Goal: Task Accomplishment & Management: Use online tool/utility

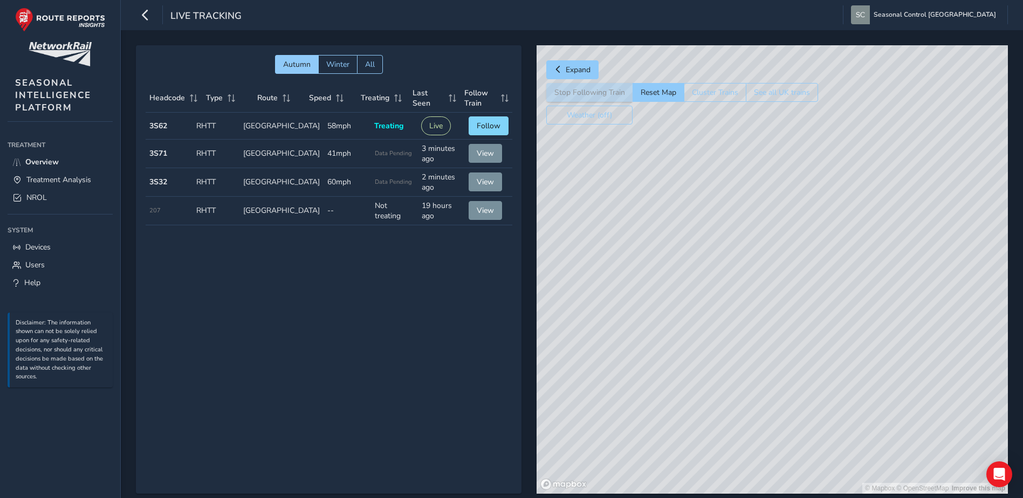
click at [832, 390] on div "© Mapbox © OpenStreetMap Improve this map" at bounding box center [773, 269] width 472 height 449
click at [833, 384] on div "© Mapbox © OpenStreetMap Improve this map" at bounding box center [773, 269] width 472 height 449
drag, startPoint x: 833, startPoint y: 407, endPoint x: 629, endPoint y: 262, distance: 250.0
click at [627, 263] on div "© Mapbox © OpenStreetMap Improve this map" at bounding box center [773, 269] width 472 height 449
drag, startPoint x: 611, startPoint y: 260, endPoint x: 808, endPoint y: 335, distance: 210.7
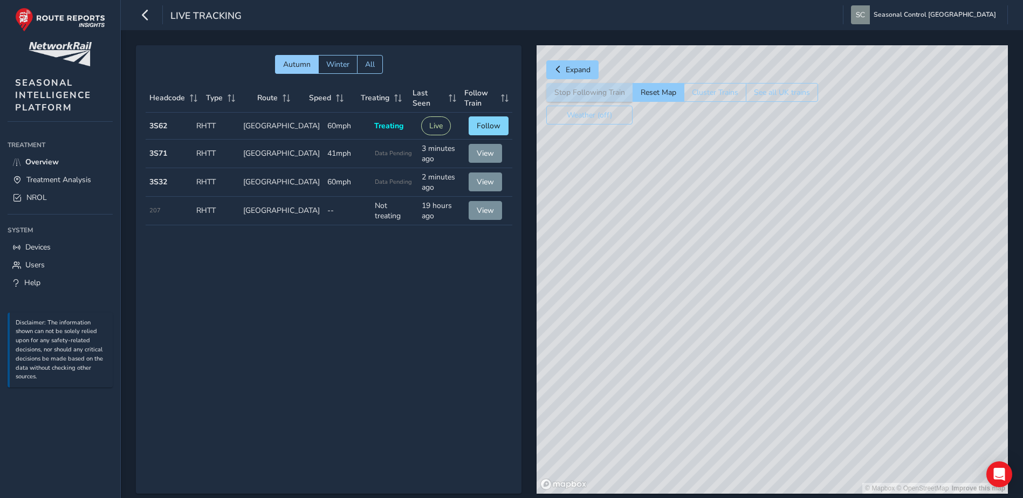
click at [808, 335] on div "© Mapbox © OpenStreetMap Improve this map" at bounding box center [773, 269] width 472 height 449
drag, startPoint x: 777, startPoint y: 345, endPoint x: 742, endPoint y: 238, distance: 112.4
click at [742, 238] on div "© Mapbox © OpenStreetMap Improve this map" at bounding box center [773, 269] width 472 height 449
click at [91, 168] on link "Overview" at bounding box center [60, 162] width 105 height 18
click at [91, 176] on span "Treatment Analysis" at bounding box center [58, 180] width 65 height 10
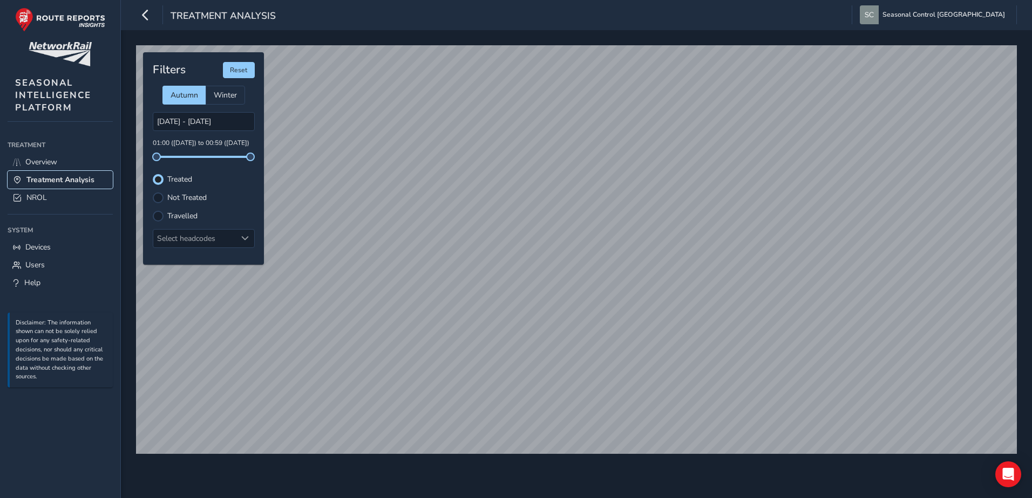
type input "[DATE] - [DATE]"
